Goal: Task Accomplishment & Management: Manage account settings

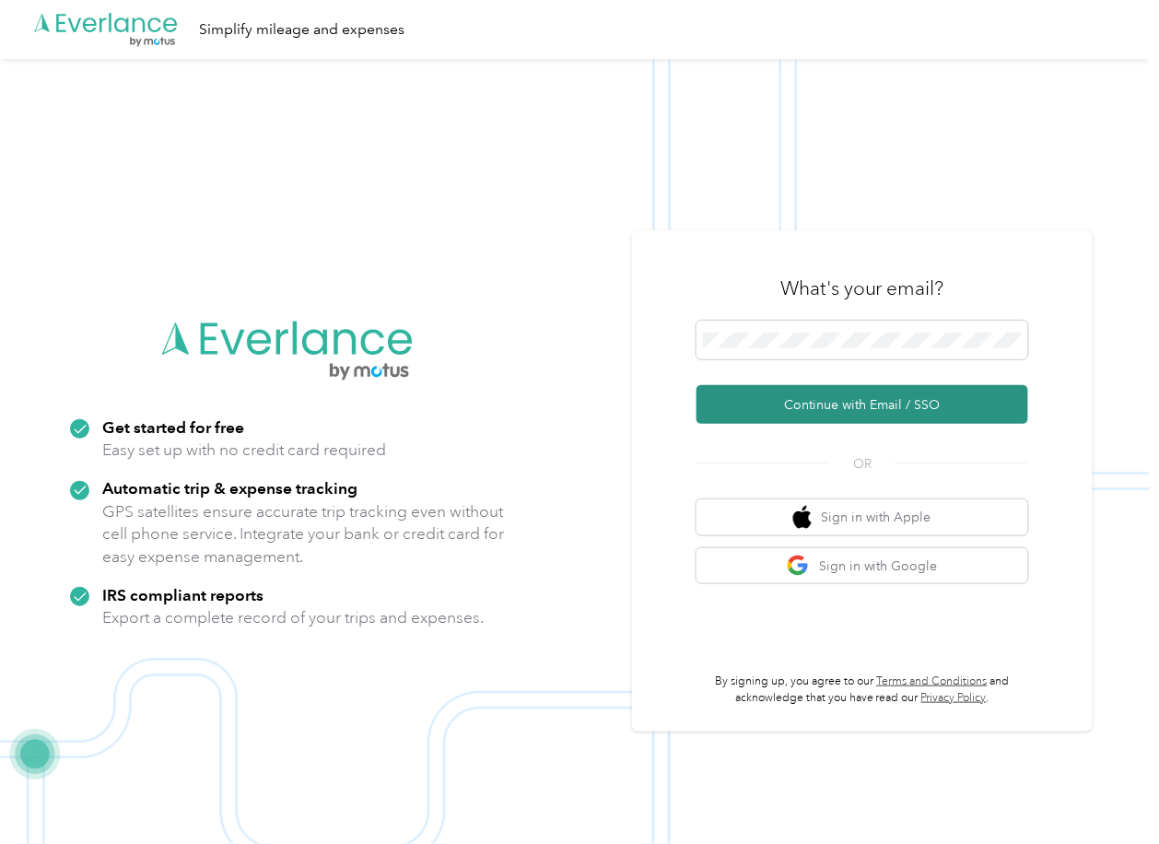
click at [764, 396] on button "Continue with Email / SSO" at bounding box center [862, 404] width 332 height 39
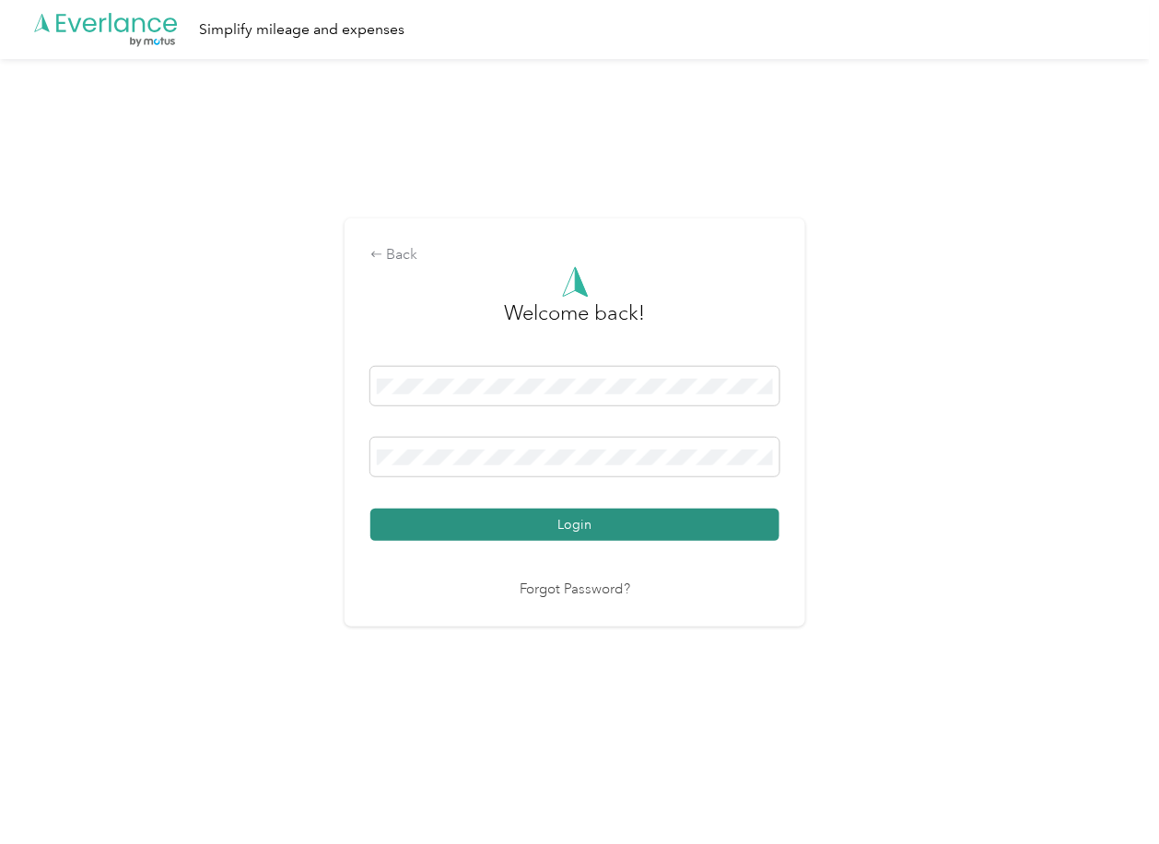
click at [449, 519] on button "Login" at bounding box center [574, 524] width 409 height 32
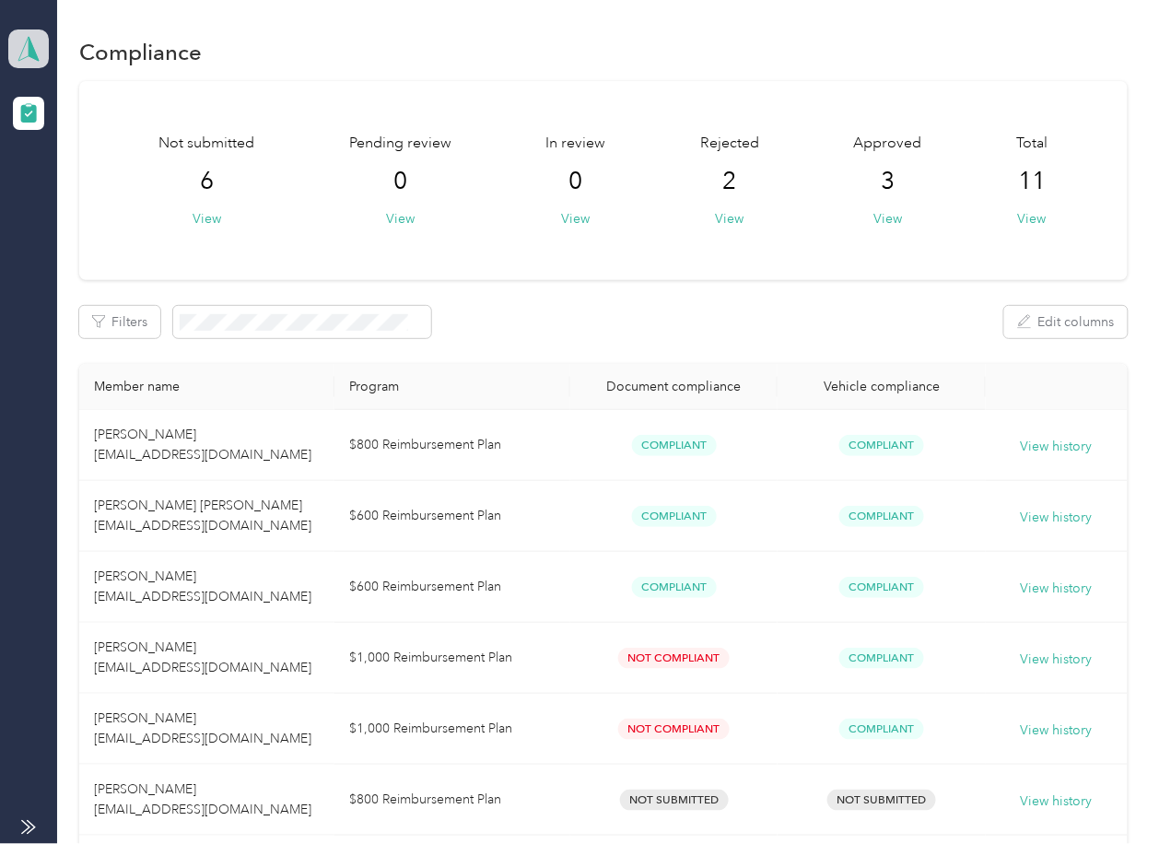
click at [32, 45] on polygon at bounding box center [34, 48] width 10 height 24
click at [72, 184] on div "Log out" at bounding box center [59, 192] width 71 height 19
